Goal: Task Accomplishment & Management: Manage account settings

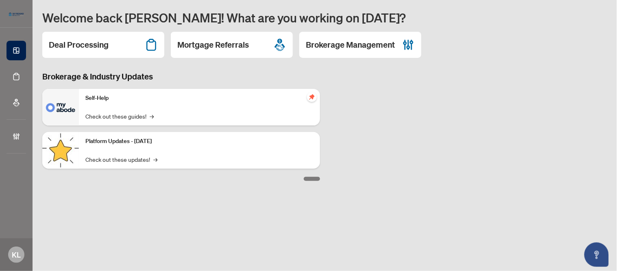
click at [92, 55] on div "Deal Processing" at bounding box center [103, 45] width 122 height 26
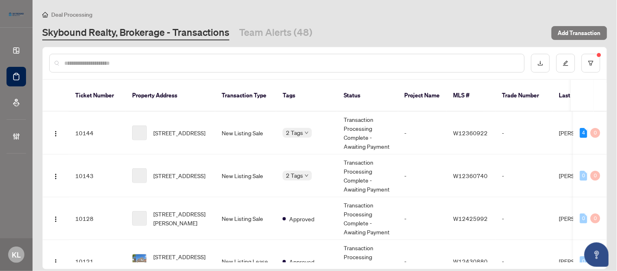
click at [167, 62] on input "text" at bounding box center [291, 63] width 454 height 9
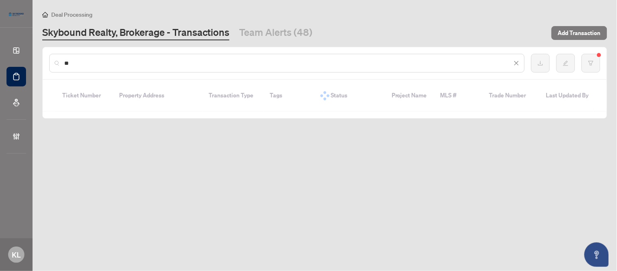
type input "*"
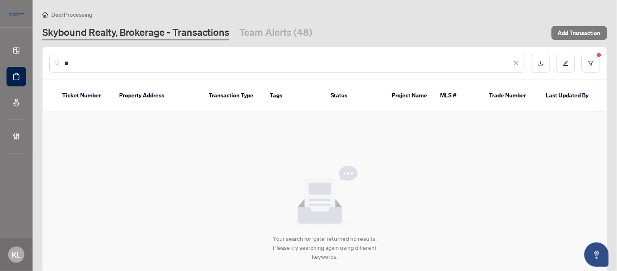
type input "*"
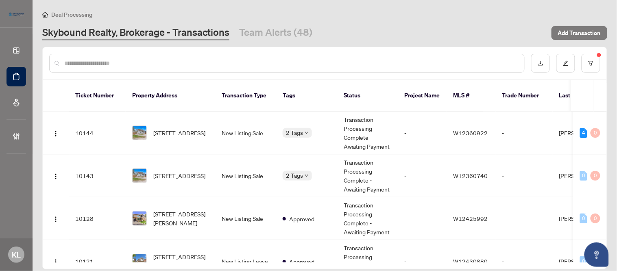
click at [110, 63] on input "text" at bounding box center [291, 63] width 454 height 9
click at [232, 62] on input "text" at bounding box center [291, 63] width 454 height 9
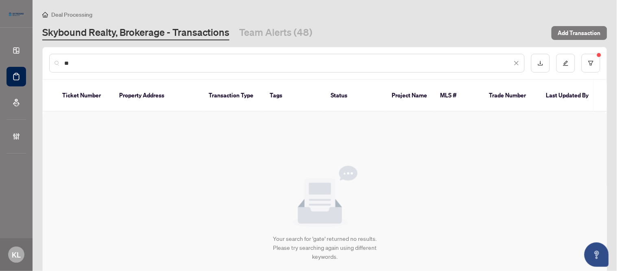
type input "*"
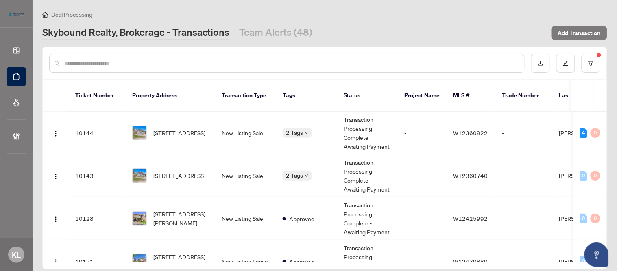
click at [352, 13] on div "Deal Processing" at bounding box center [324, 14] width 565 height 9
click at [129, 29] on link "Skybound Realty, Brokerage - Transactions" at bounding box center [135, 33] width 187 height 15
click at [587, 63] on button "button" at bounding box center [591, 63] width 19 height 19
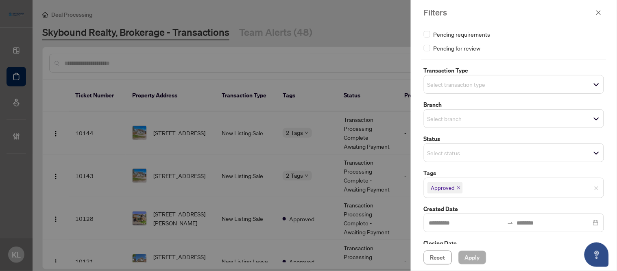
scroll to position [59, 0]
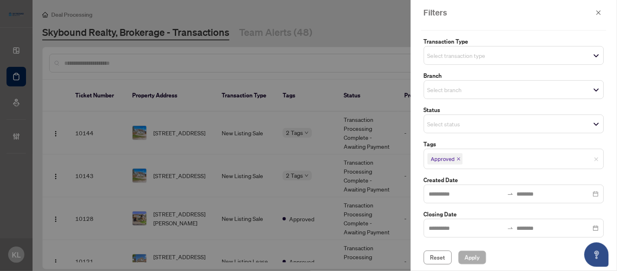
click at [458, 159] on icon "close" at bounding box center [459, 159] width 4 height 4
click at [479, 262] on span "Apply" at bounding box center [472, 257] width 15 height 13
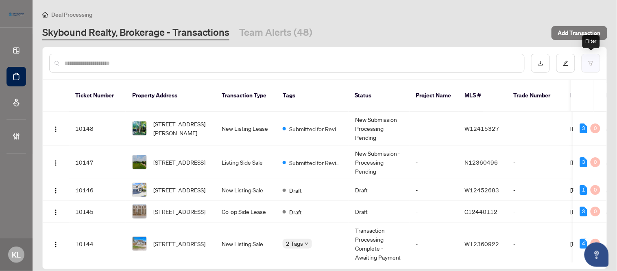
click at [590, 63] on icon "filter" at bounding box center [592, 63] width 6 height 6
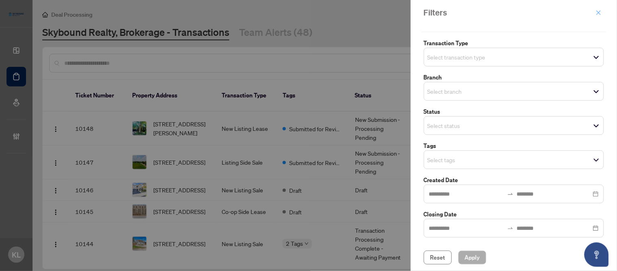
click at [599, 10] on icon "close" at bounding box center [599, 13] width 6 height 6
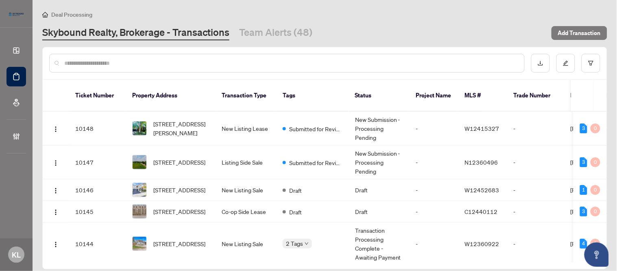
click at [274, 63] on input "text" at bounding box center [291, 63] width 454 height 9
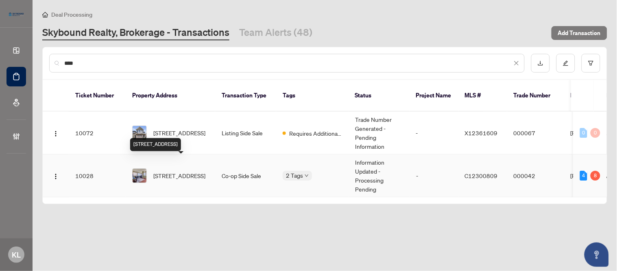
type input "****"
click at [178, 171] on span "[STREET_ADDRESS]" at bounding box center [179, 175] width 52 height 9
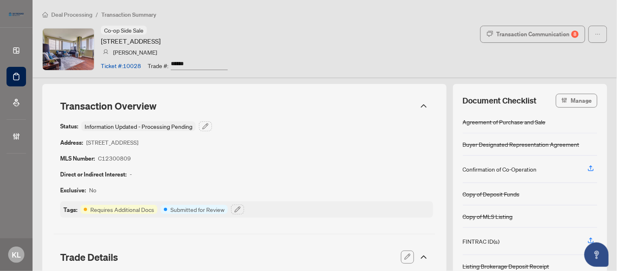
scroll to position [136, 0]
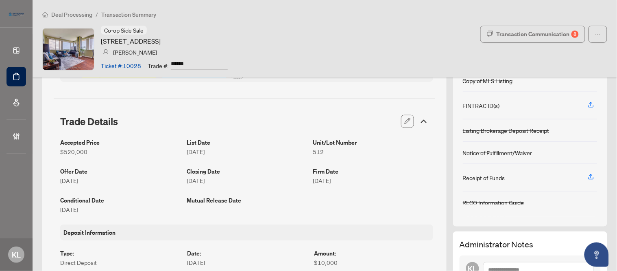
click at [405, 125] on span "button" at bounding box center [408, 121] width 7 height 13
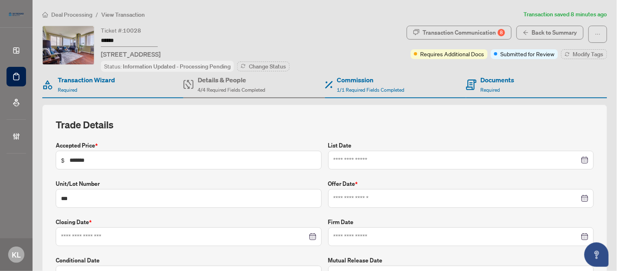
type input "**********"
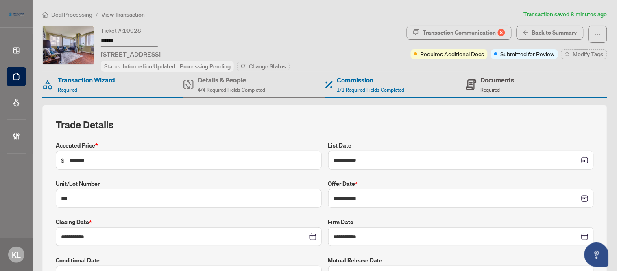
click at [481, 81] on h4 "Documents" at bounding box center [498, 80] width 34 height 10
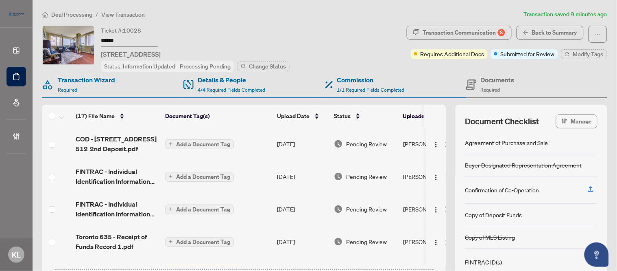
click at [242, 24] on div "Deal Processing / View Transaction Transaction saved 9 minutes ago Ticket #: 10…" at bounding box center [325, 167] width 572 height 315
click at [328, 31] on div "Ticket #: 10028 ****** 512-10 Gateway Blvd, Toronto, Ontario M3C 3A1, Canada St…" at bounding box center [222, 49] width 361 height 46
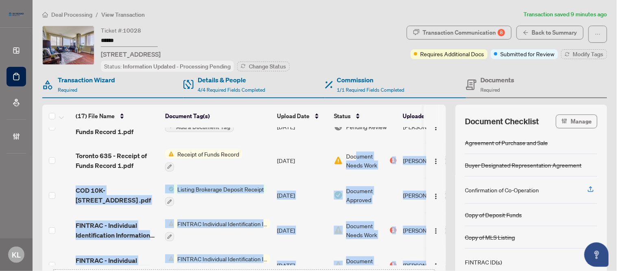
drag, startPoint x: 356, startPoint y: 260, endPoint x: 377, endPoint y: 238, distance: 30.5
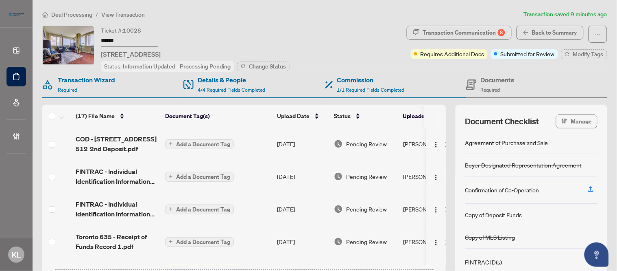
click at [352, 29] on div "Ticket #: 10028 ****** 512-10 Gateway Blvd, Toronto, Ontario M3C 3A1, Canada St…" at bounding box center [222, 49] width 361 height 46
click at [347, 35] on div "Ticket #: 10028 ****** 512-10 Gateway Blvd, Toronto, Ontario M3C 3A1, Canada St…" at bounding box center [222, 49] width 361 height 46
click at [457, 28] on div "Transaction Communication 8" at bounding box center [464, 32] width 82 height 13
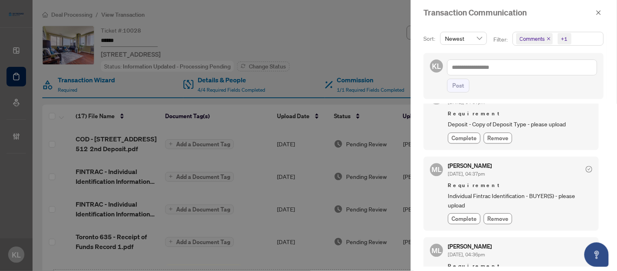
scroll to position [575, 0]
click at [600, 10] on icon "close" at bounding box center [599, 13] width 6 height 6
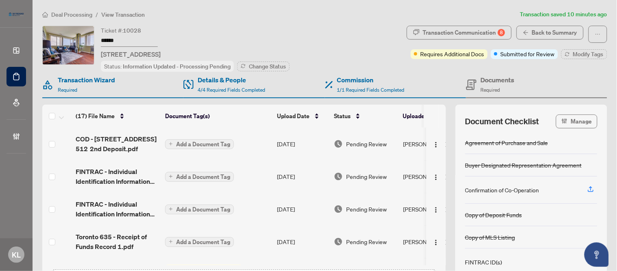
scroll to position [45, 0]
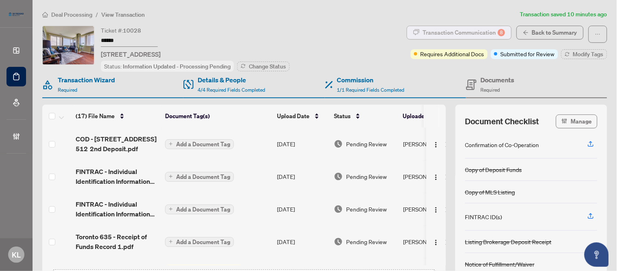
click at [456, 35] on div "Transaction Communication 8" at bounding box center [464, 32] width 82 height 13
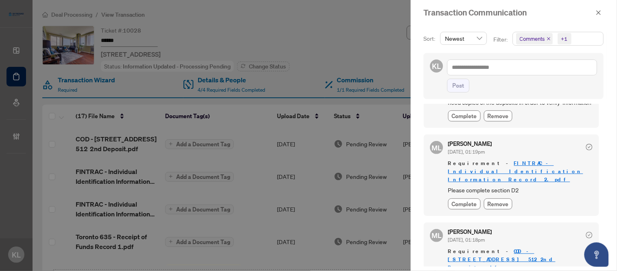
scroll to position [0, 0]
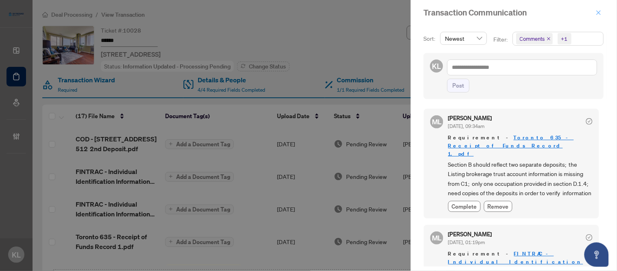
click at [599, 12] on icon "close" at bounding box center [599, 12] width 4 height 4
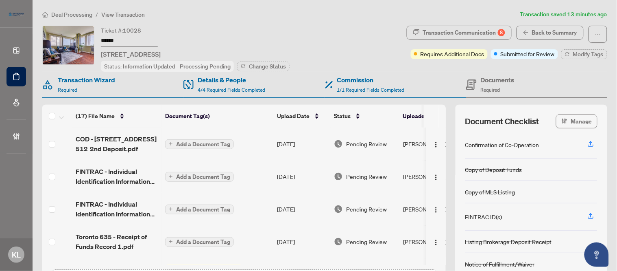
click at [313, 39] on div "Ticket #: 10028 ****** 512-10 Gateway Blvd, Toronto, Ontario M3C 3A1, Canada St…" at bounding box center [222, 49] width 361 height 46
click at [436, 31] on div "Transaction Communication 8" at bounding box center [464, 32] width 82 height 13
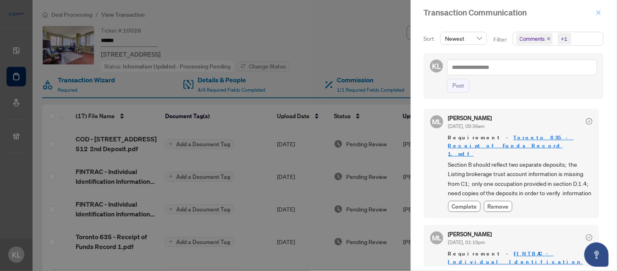
click at [599, 13] on icon "close" at bounding box center [599, 13] width 6 height 6
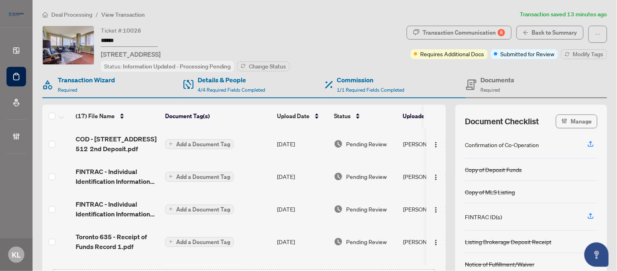
click at [353, 29] on div "Ticket #: 10028 ****** 512-10 Gateway Blvd, Toronto, Ontario M3C 3A1, Canada St…" at bounding box center [222, 49] width 361 height 46
click at [444, 34] on div "Transaction Communication 8" at bounding box center [464, 32] width 82 height 13
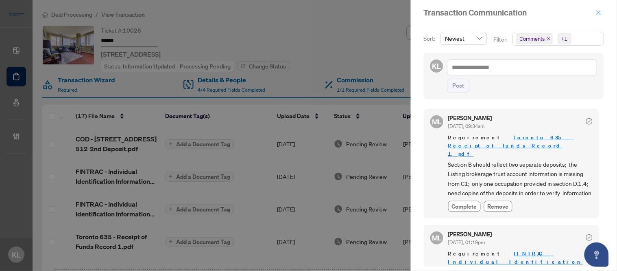
click at [599, 13] on icon "close" at bounding box center [599, 13] width 6 height 6
